Goal: Book appointment/travel/reservation

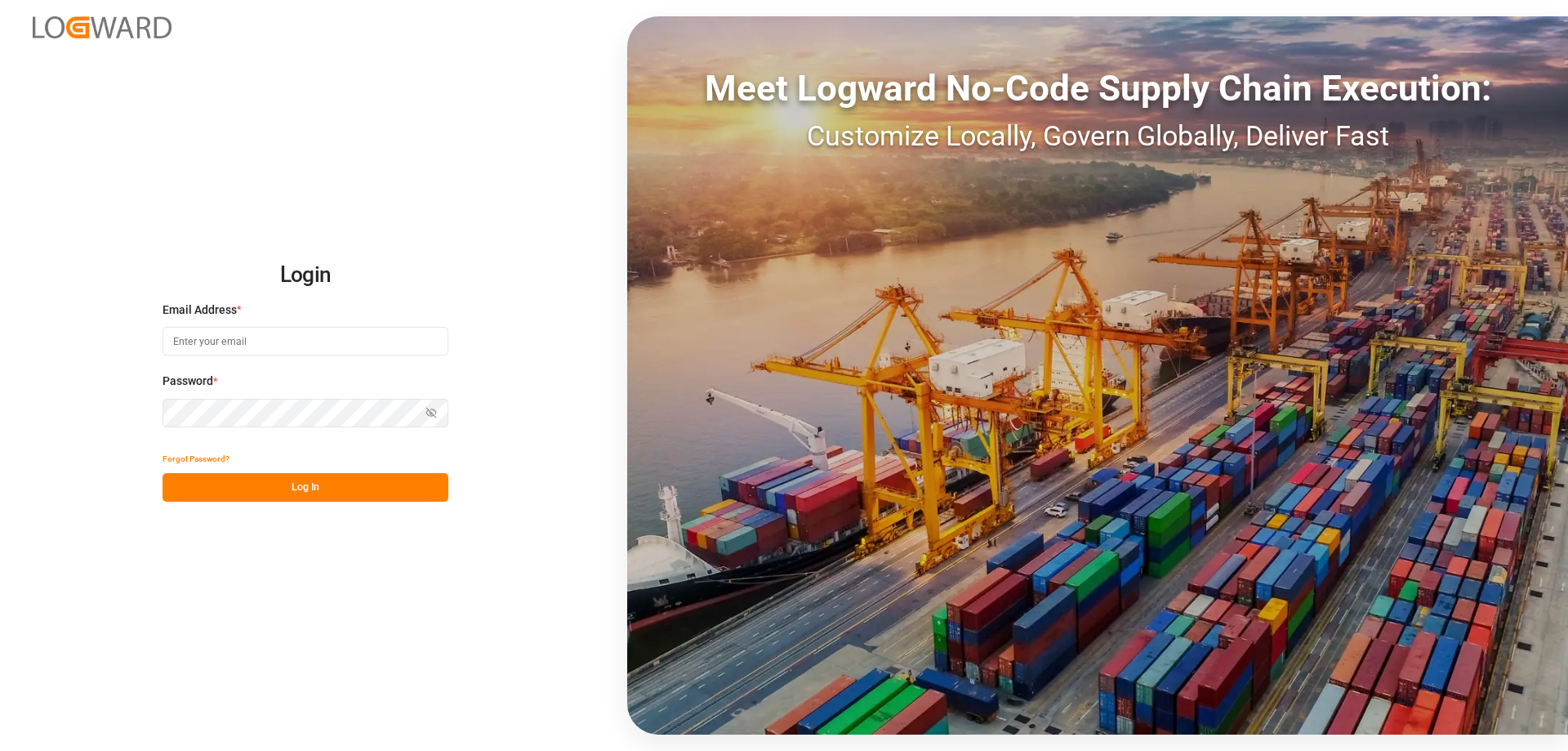
click at [258, 337] on input at bounding box center [305, 342] width 286 height 29
type input "ralf.neuhaus@compo-expert.com"
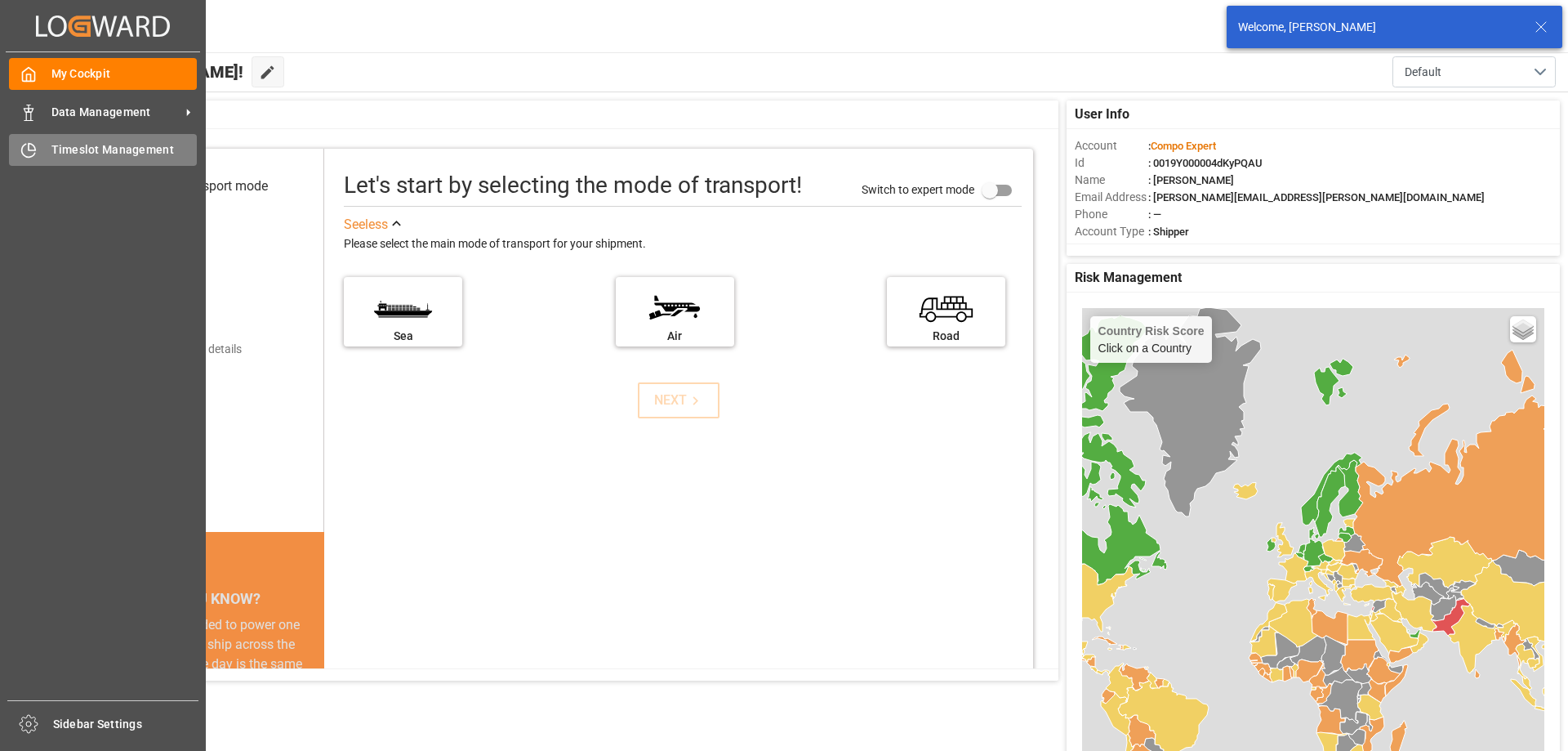
click at [120, 151] on span "Timeslot Management" at bounding box center [124, 150] width 146 height 17
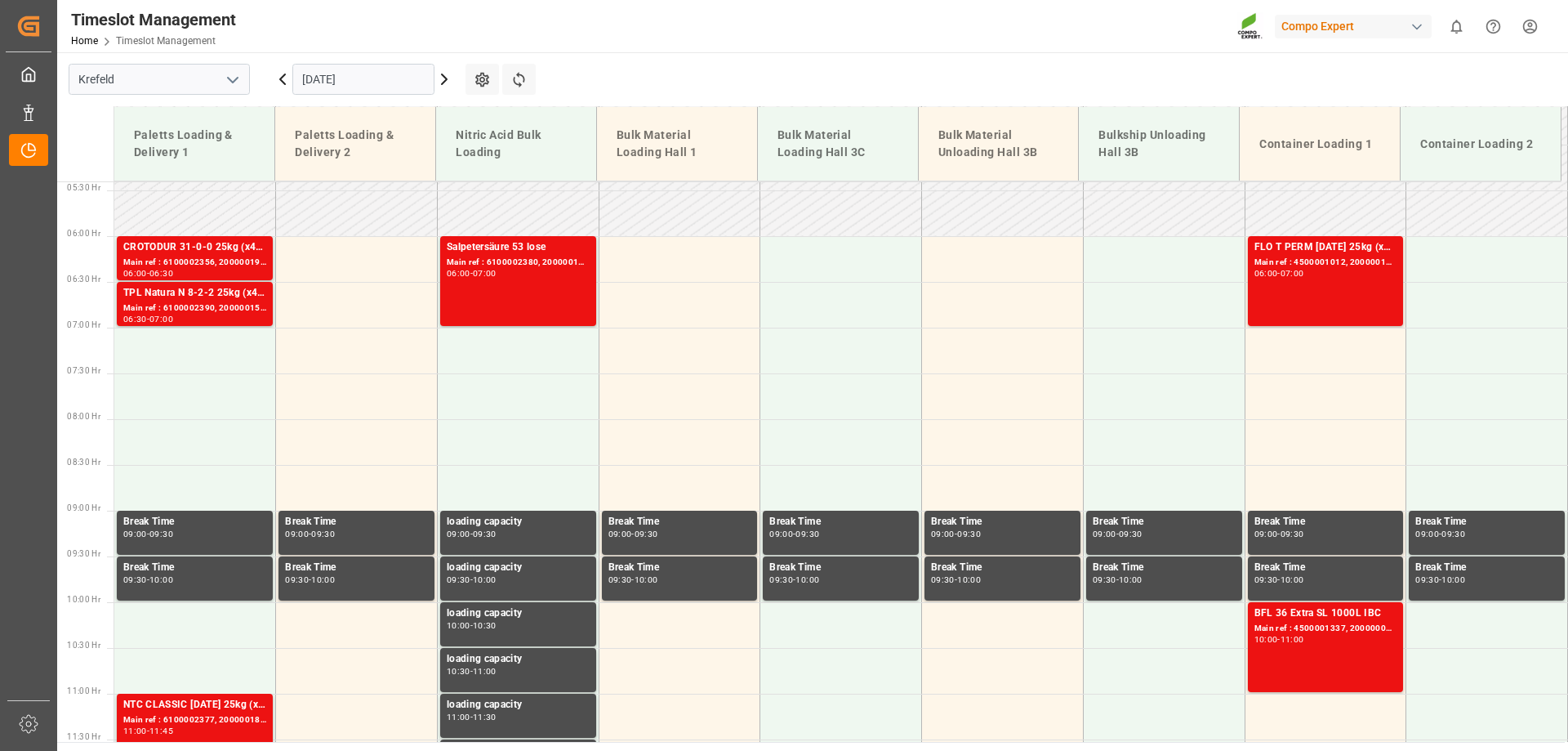
scroll to position [493, 0]
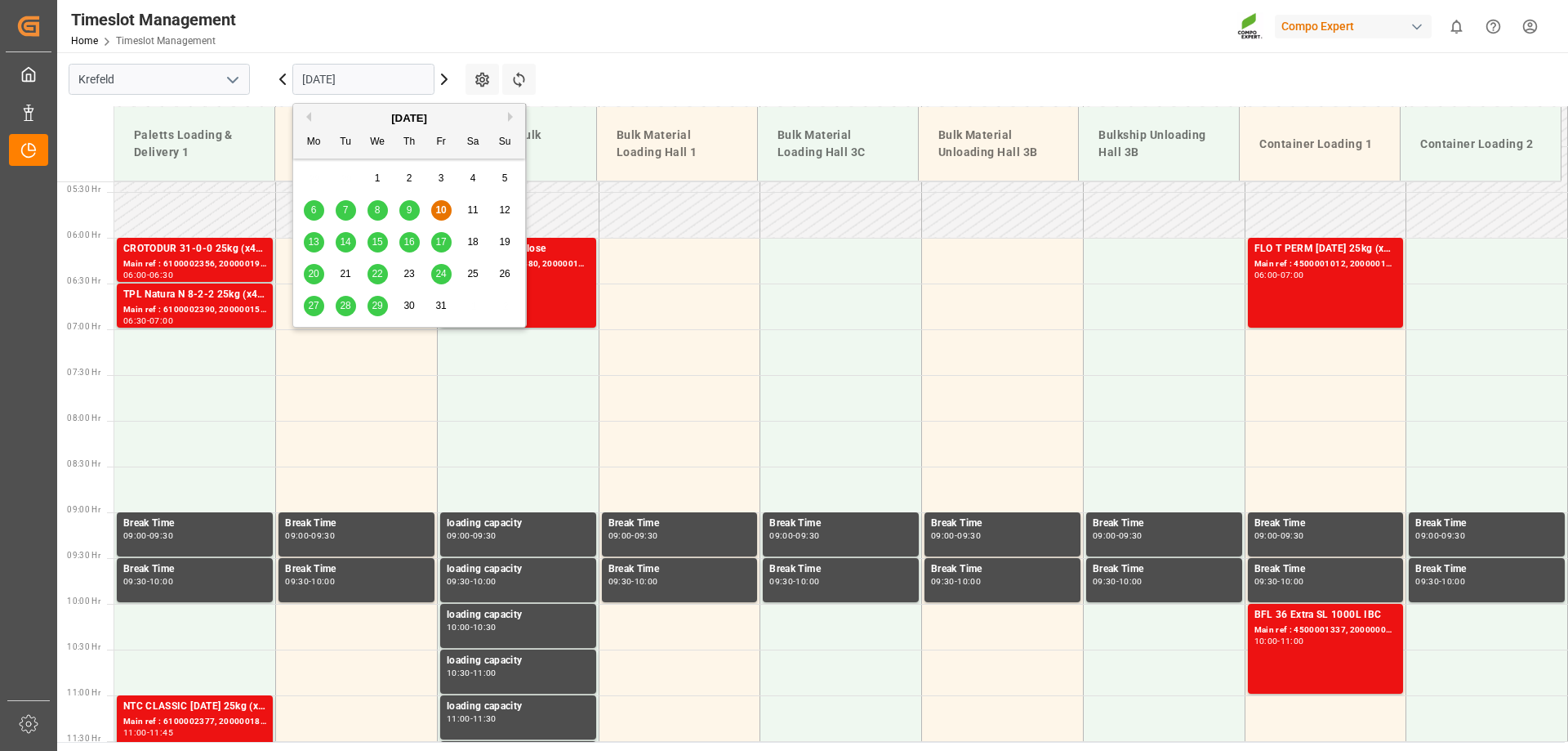
click at [409, 82] on input "10.10.2025" at bounding box center [364, 79] width 142 height 31
click at [313, 236] on span "13" at bounding box center [314, 242] width 11 height 12
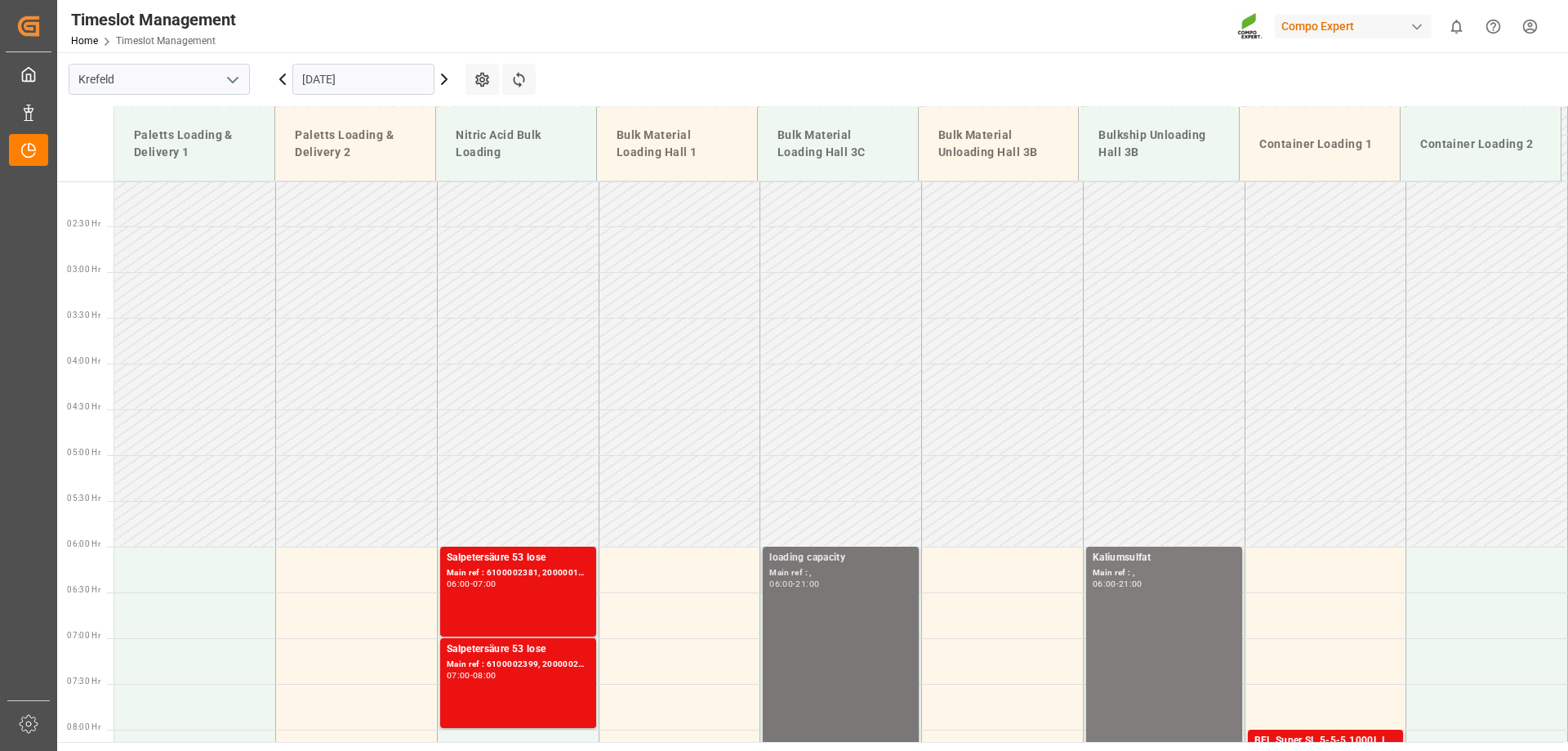
scroll to position [288, 0]
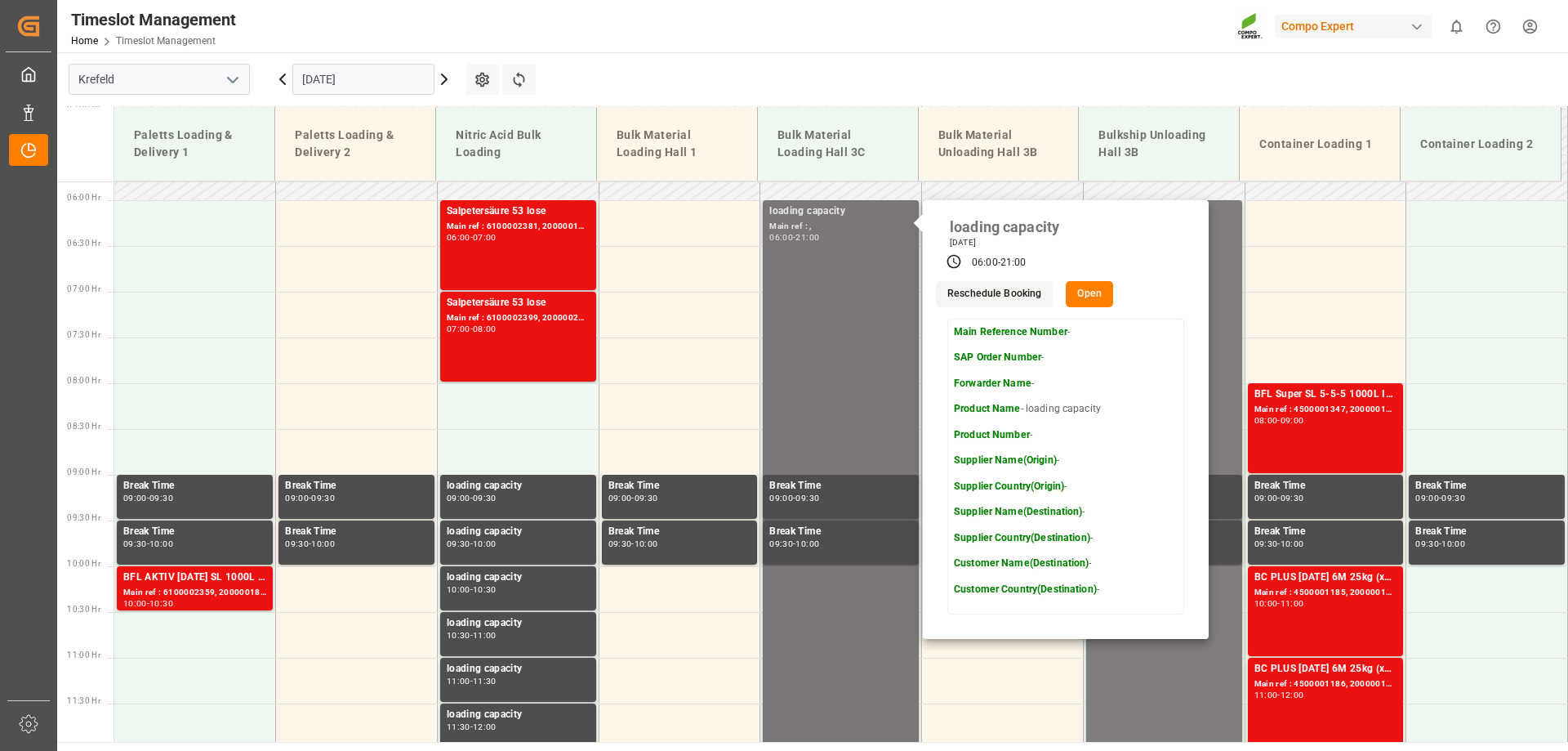
scroll to position [533, 0]
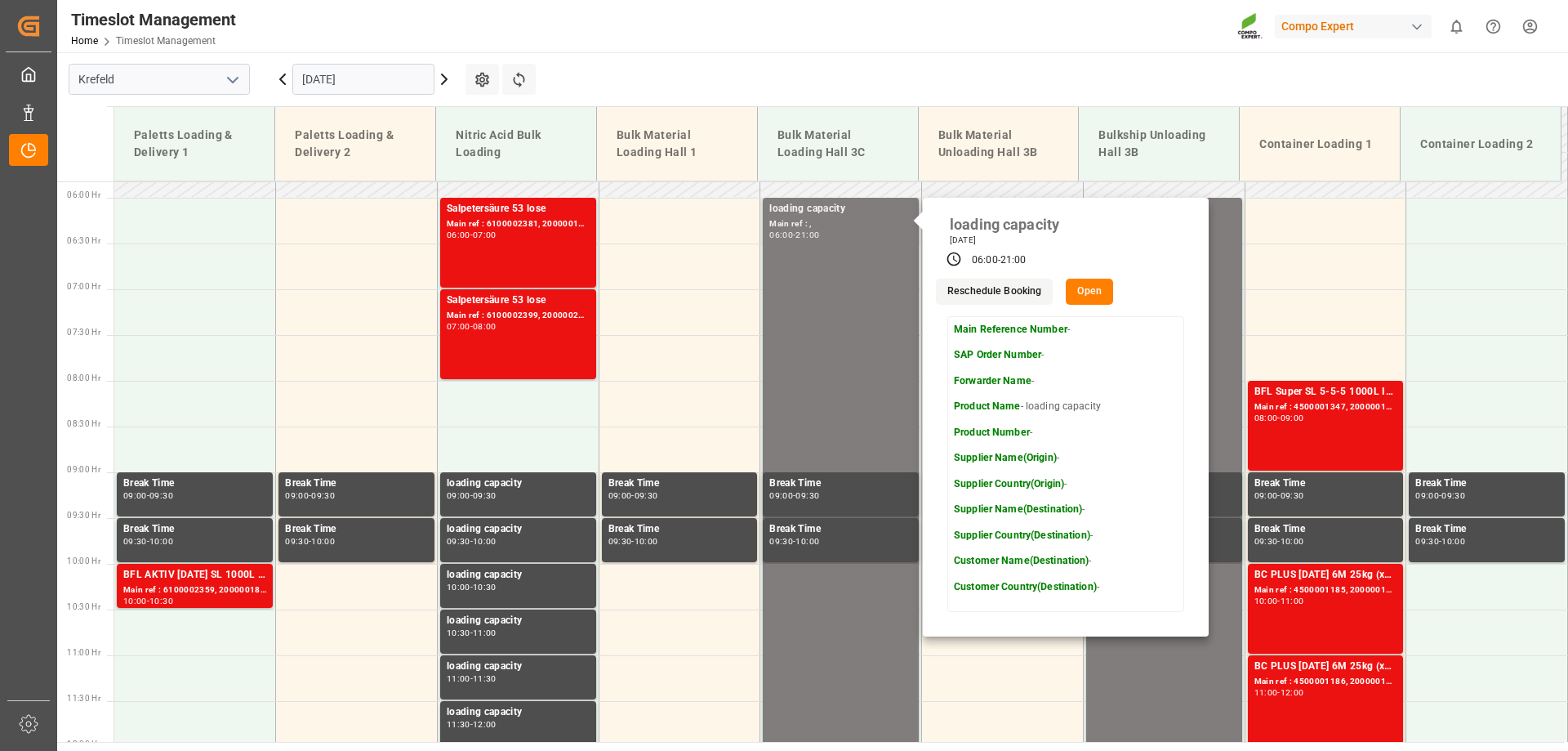
click at [1092, 286] on button "Open" at bounding box center [1089, 291] width 48 height 26
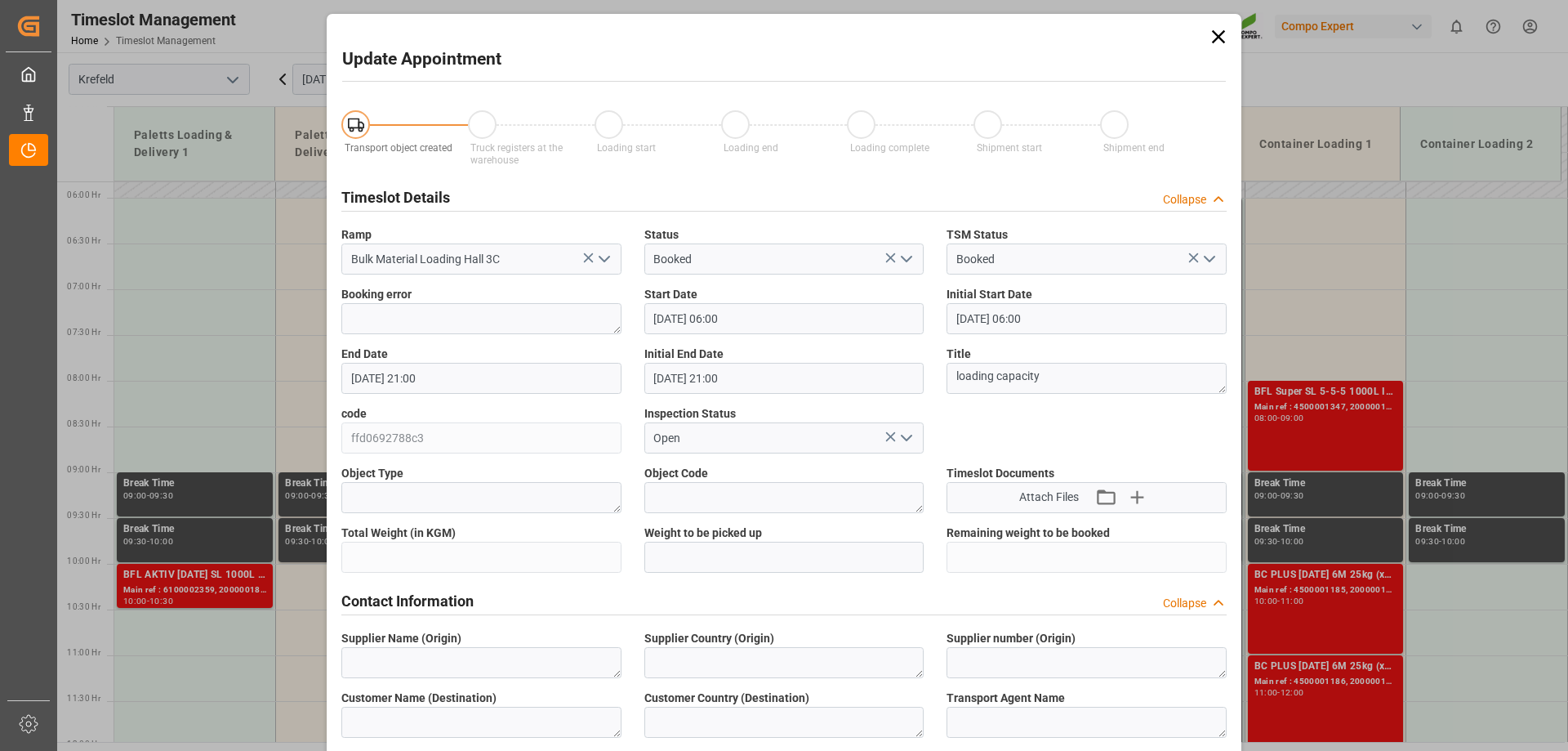
type input "13.10.2025 06:00"
type input "13.10.2025 21:00"
type input "23.09.2025 13:37"
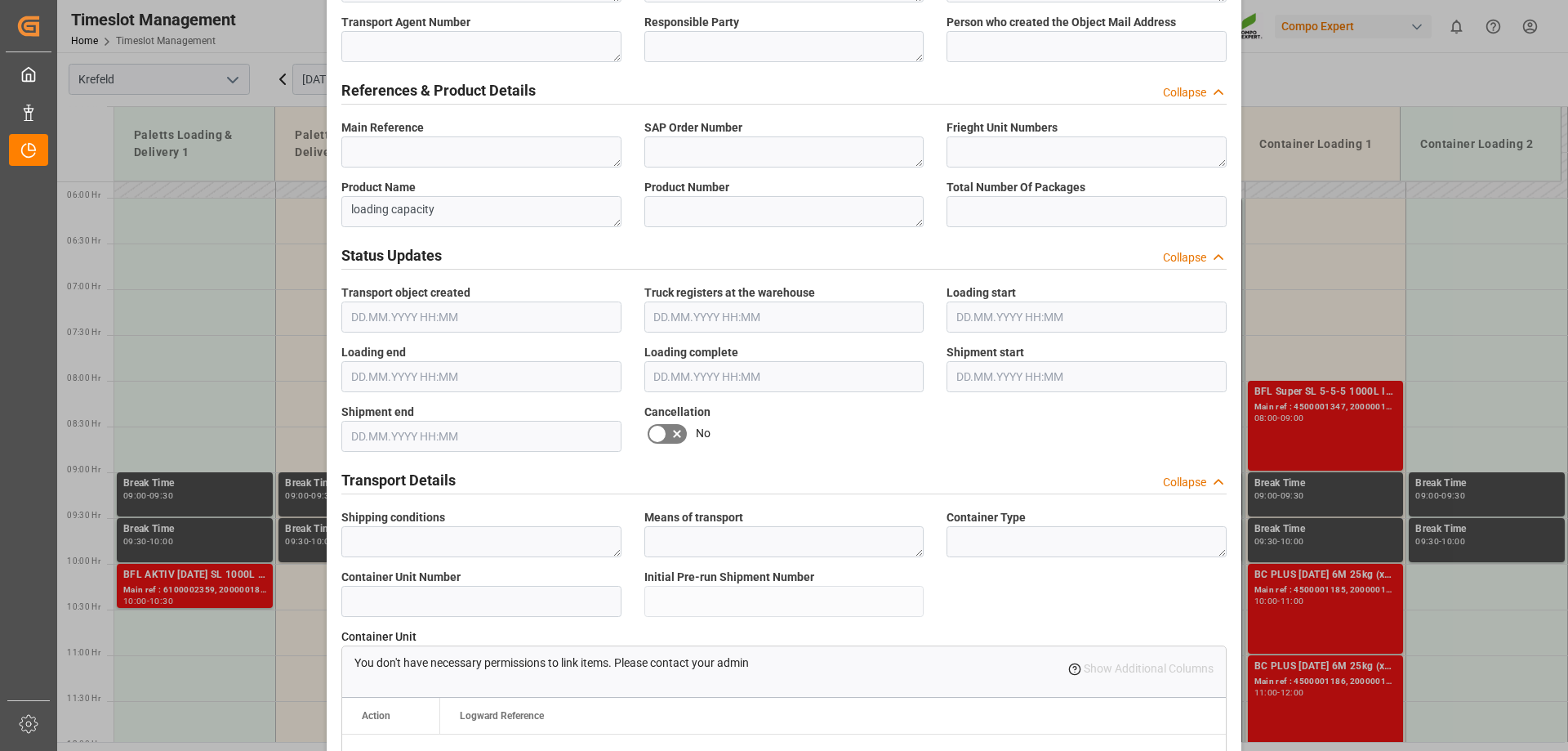
scroll to position [327, 0]
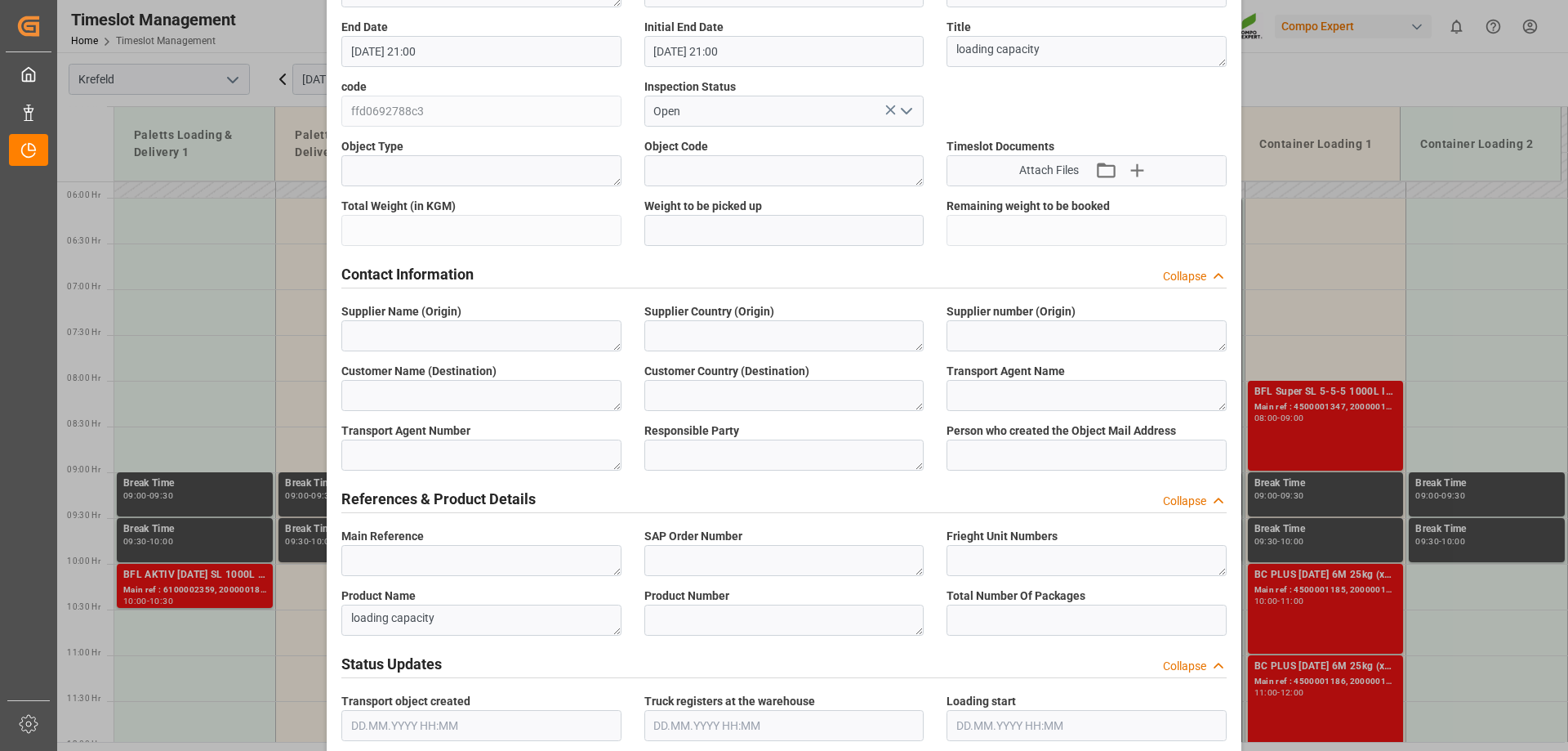
click at [1304, 237] on div "Update Appointment Transport object created Truck registers at the warehouse Lo…" at bounding box center [784, 375] width 1568 height 751
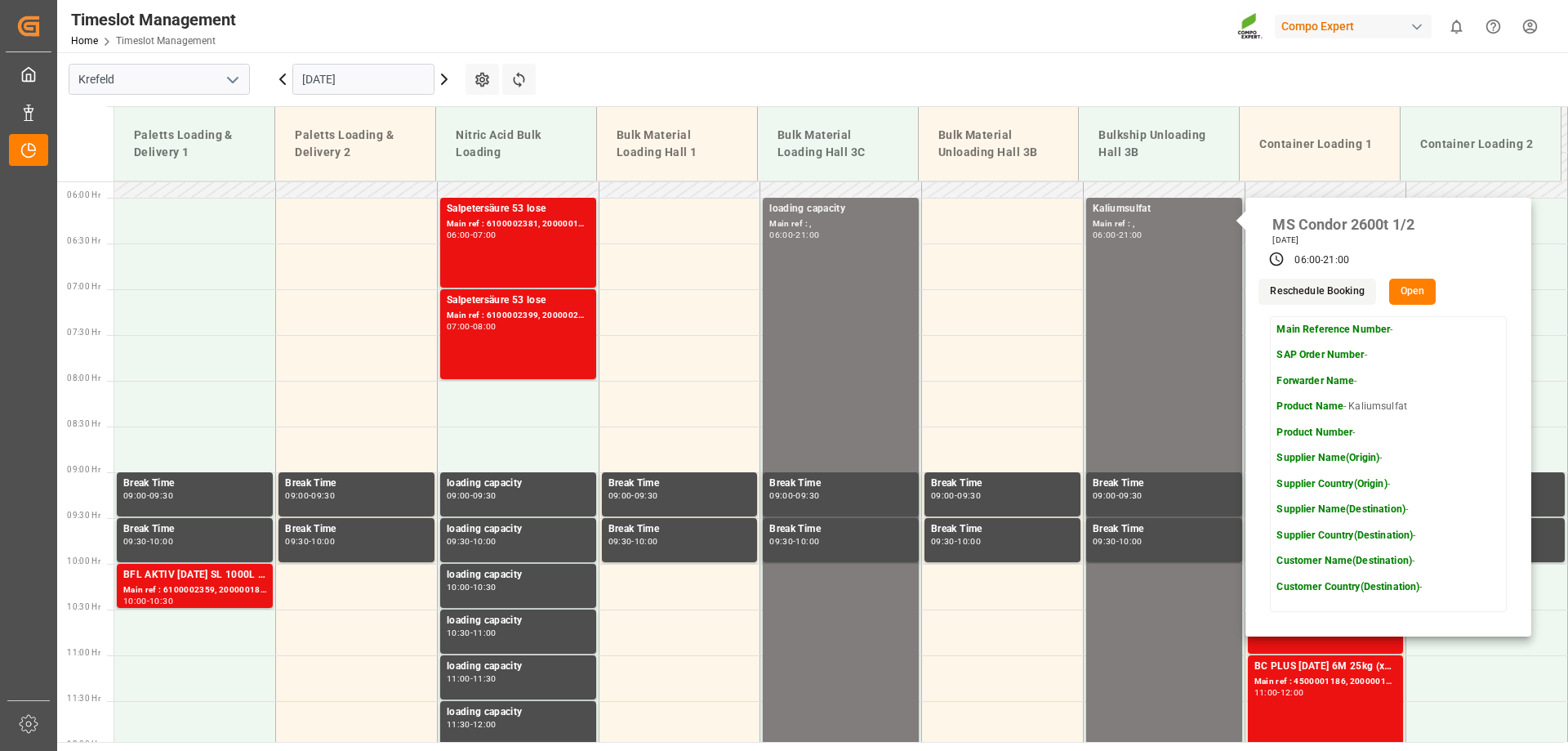
click at [1411, 291] on button "Open" at bounding box center [1413, 291] width 48 height 26
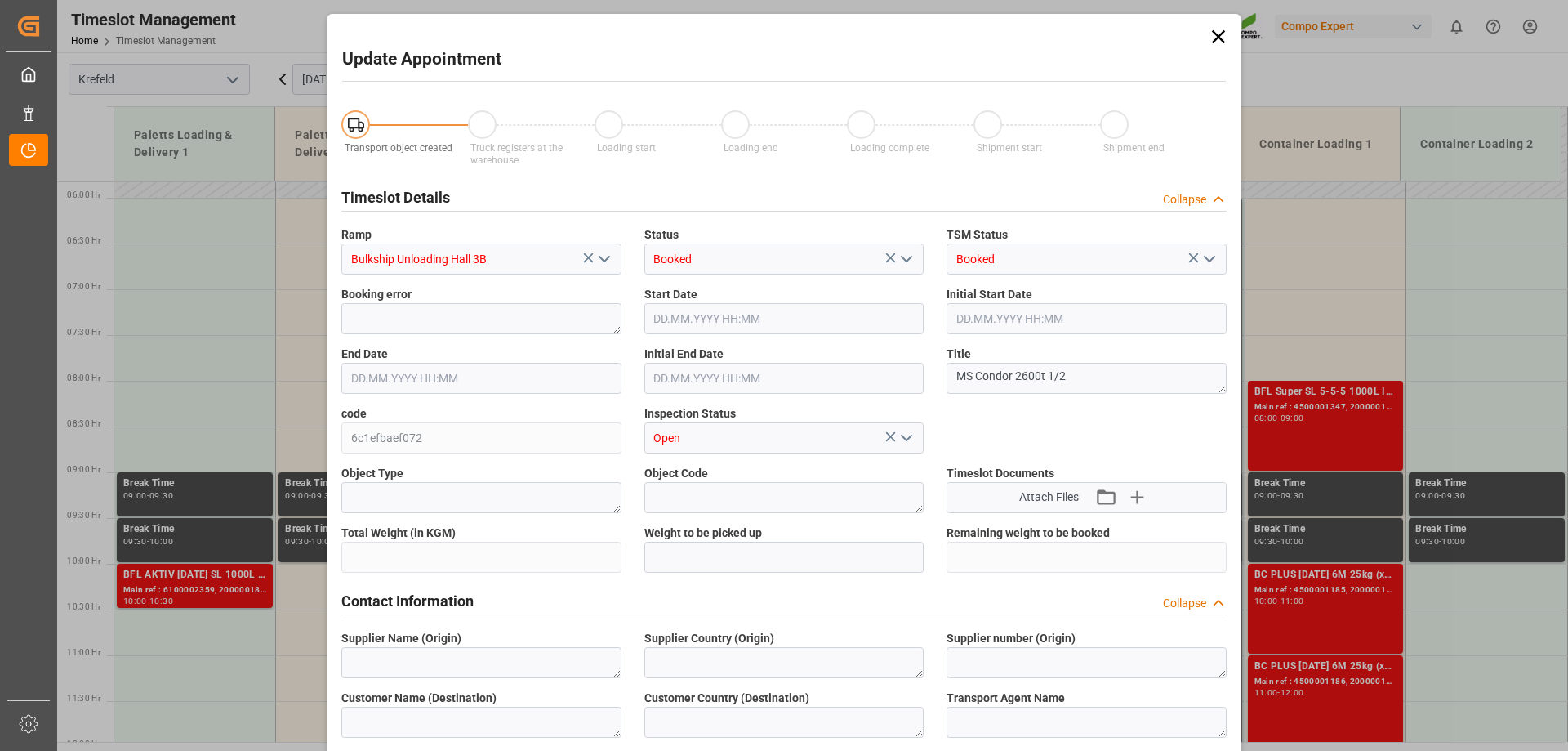
type input "13.10.2025 06:00"
type input "13.10.2025 21:00"
type input "22.09.2025 12:53"
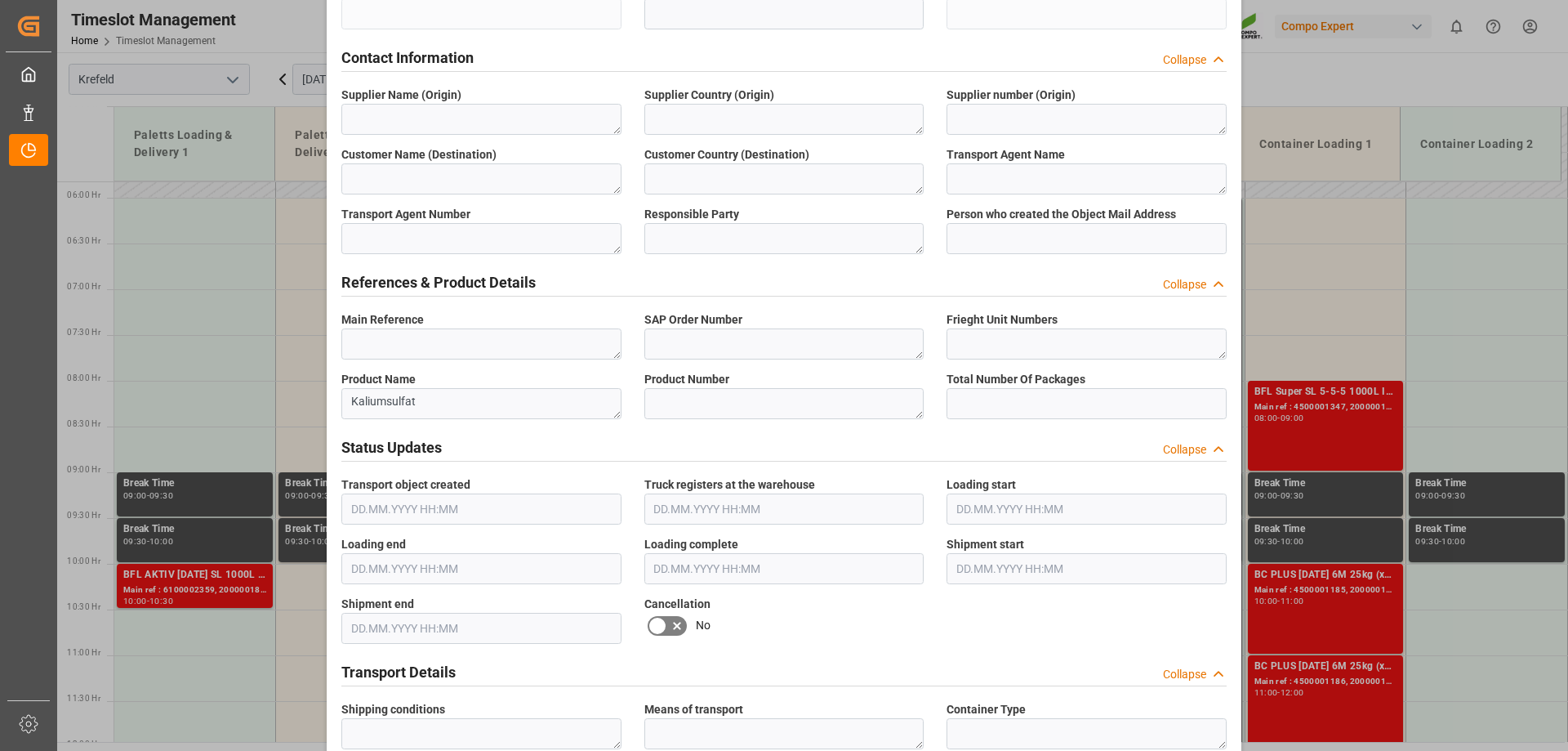
scroll to position [654, 0]
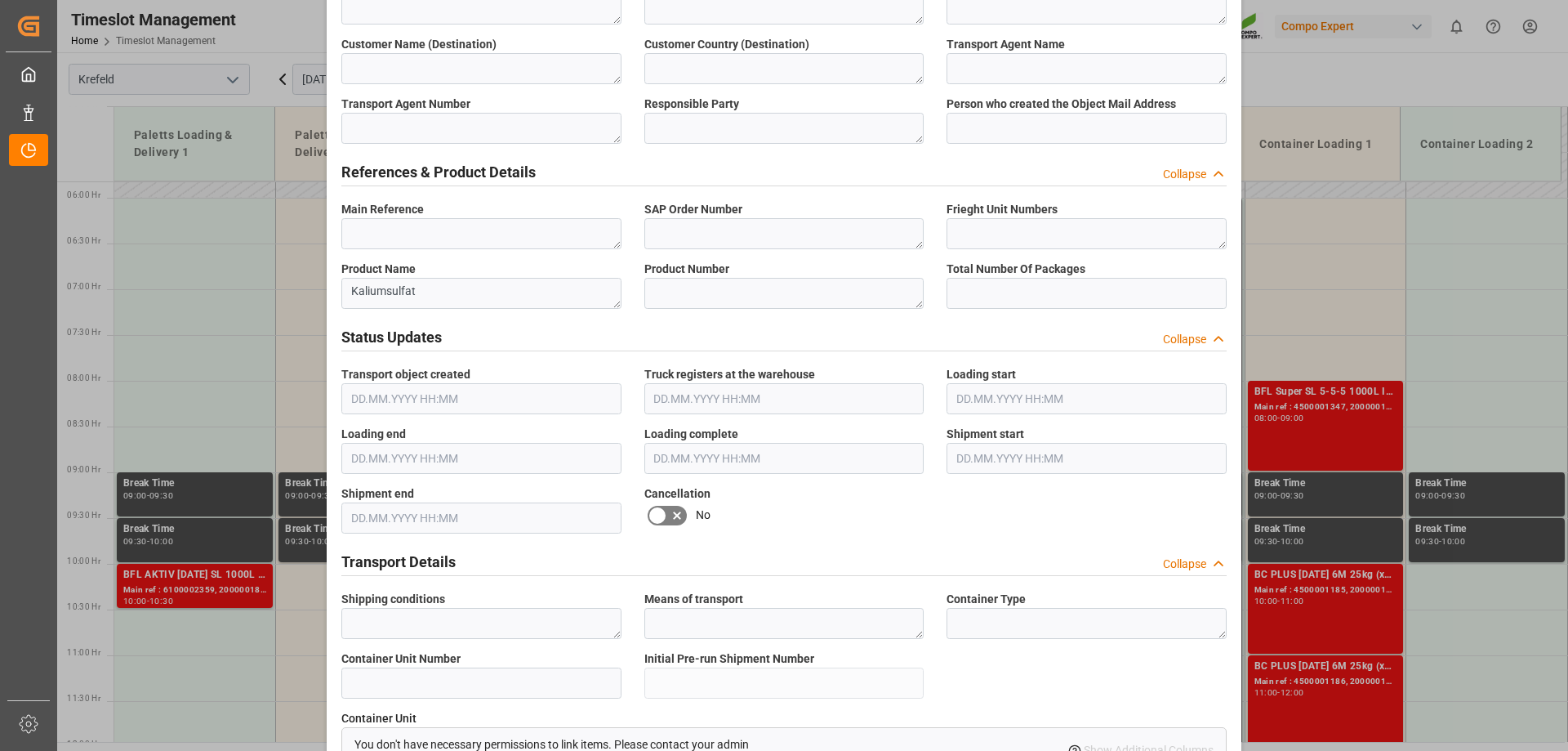
click at [1331, 84] on div "Update Appointment Transport object created Truck registers at the warehouse Lo…" at bounding box center [784, 375] width 1568 height 751
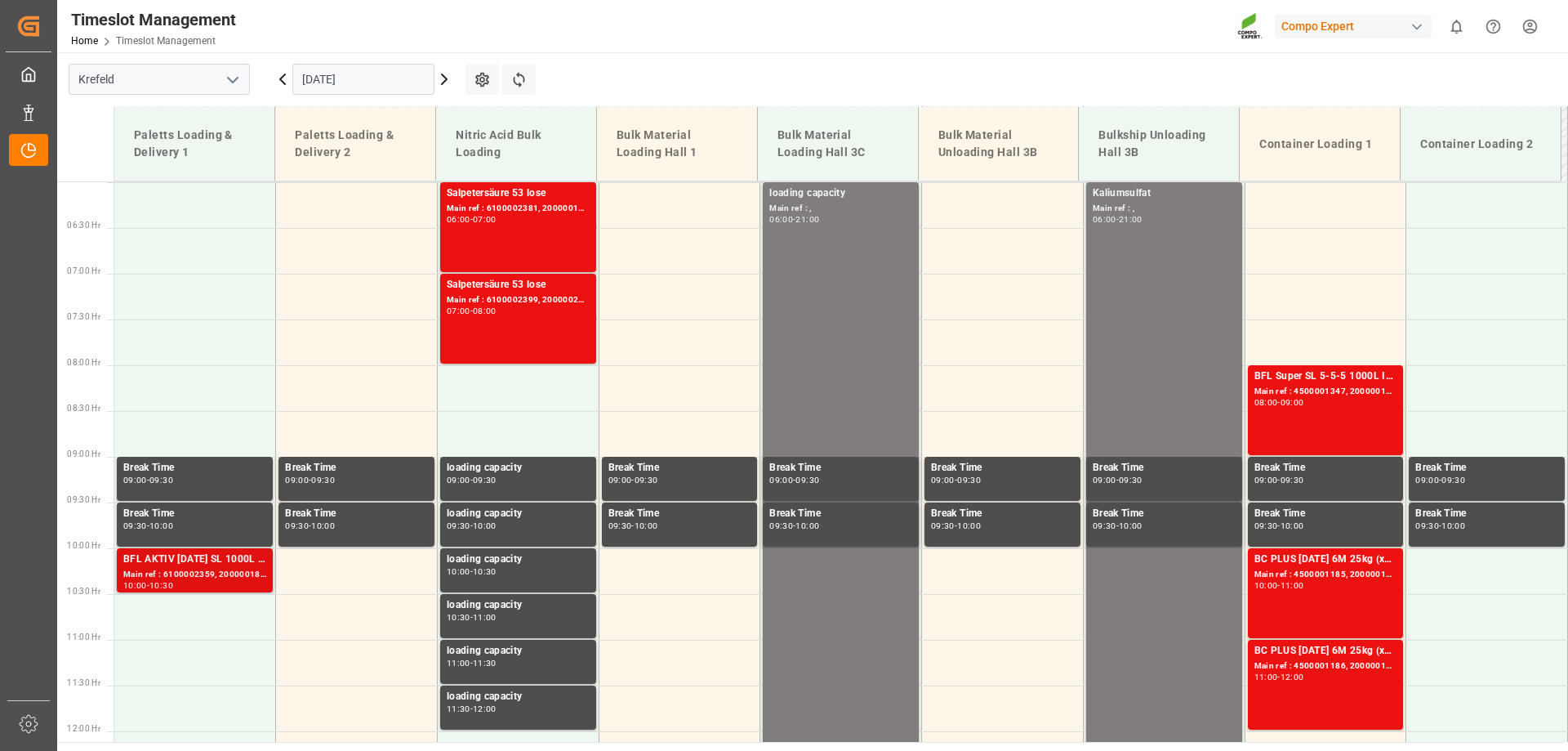
scroll to position [533, 0]
